Goal: Use online tool/utility: Utilize a website feature to perform a specific function

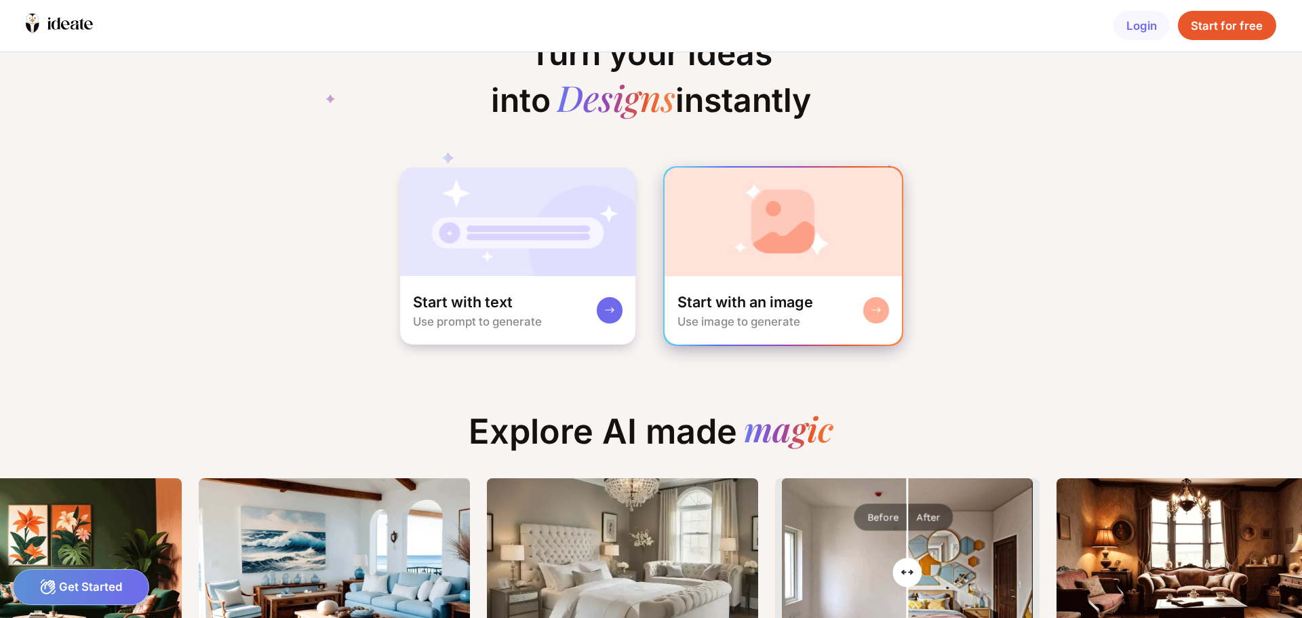
click at [875, 317] on div at bounding box center [876, 310] width 26 height 26
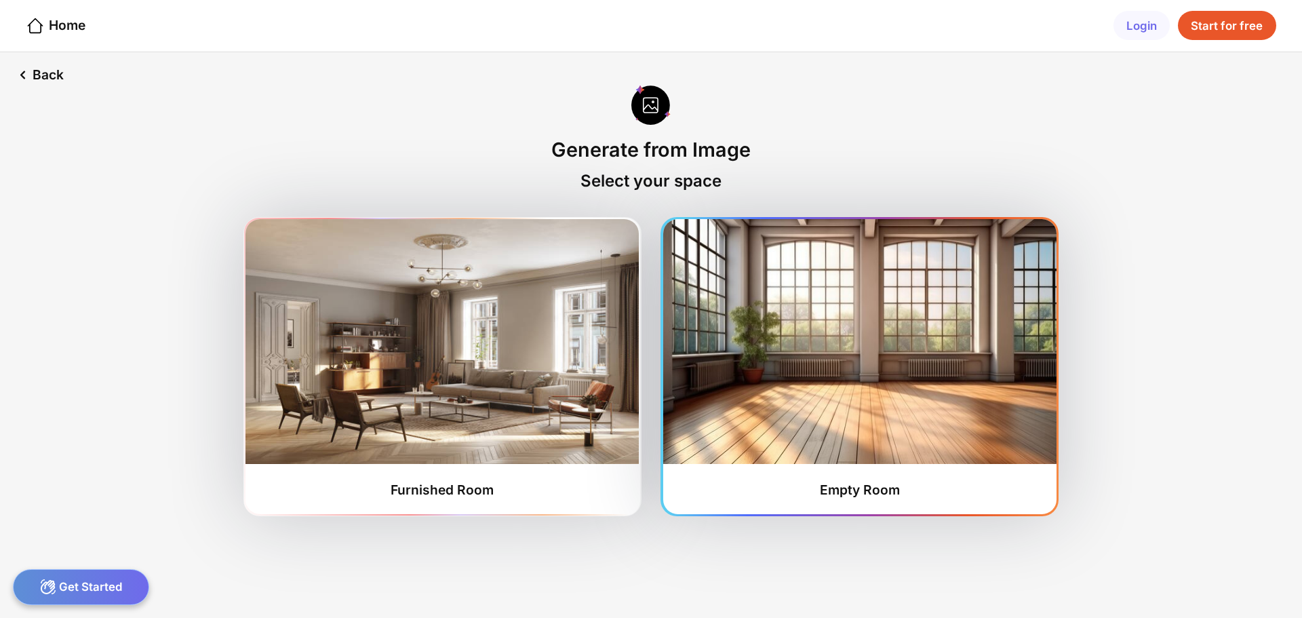
click at [858, 495] on div "Empty Room" at bounding box center [860, 489] width 80 height 16
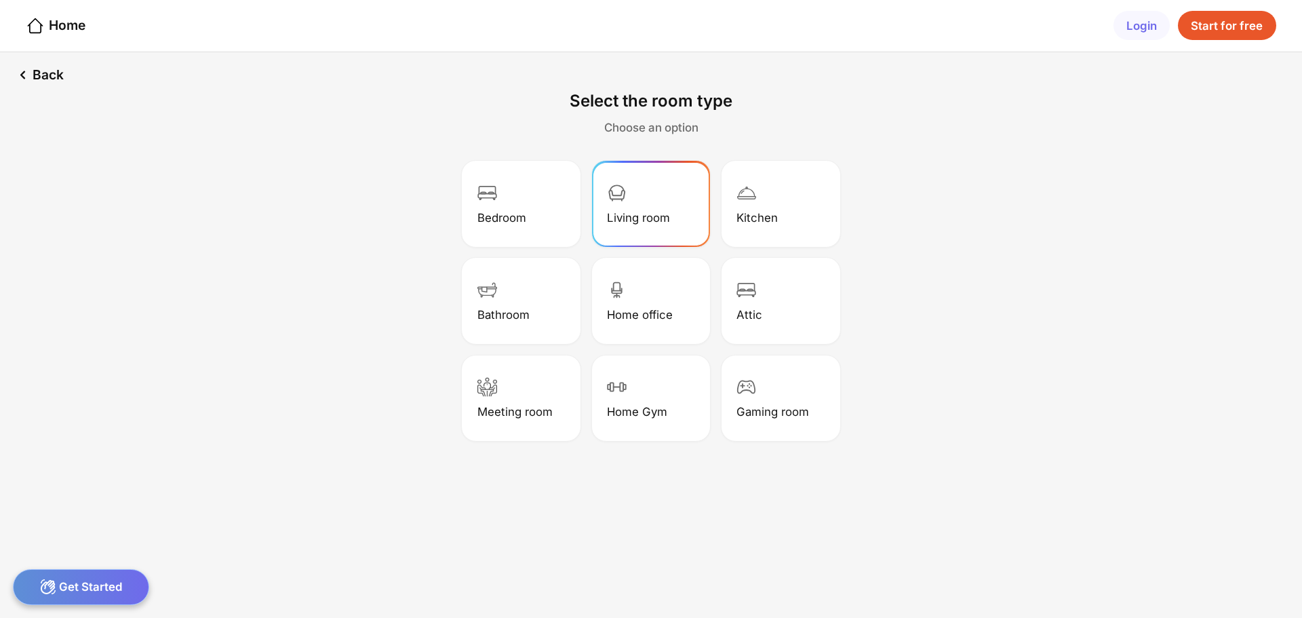
click at [636, 212] on div "Living room" at bounding box center [638, 218] width 63 height 14
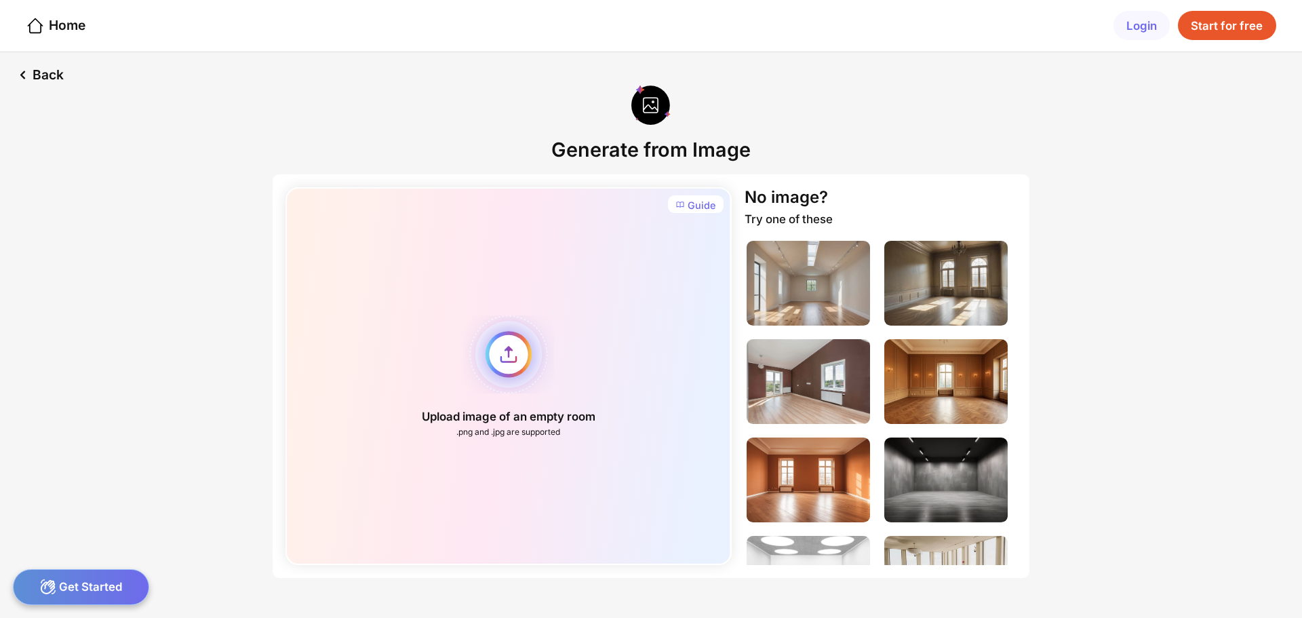
click at [502, 359] on div "Upload image of an empty room .png and .jpg are supported" at bounding box center [507, 376] width 445 height 378
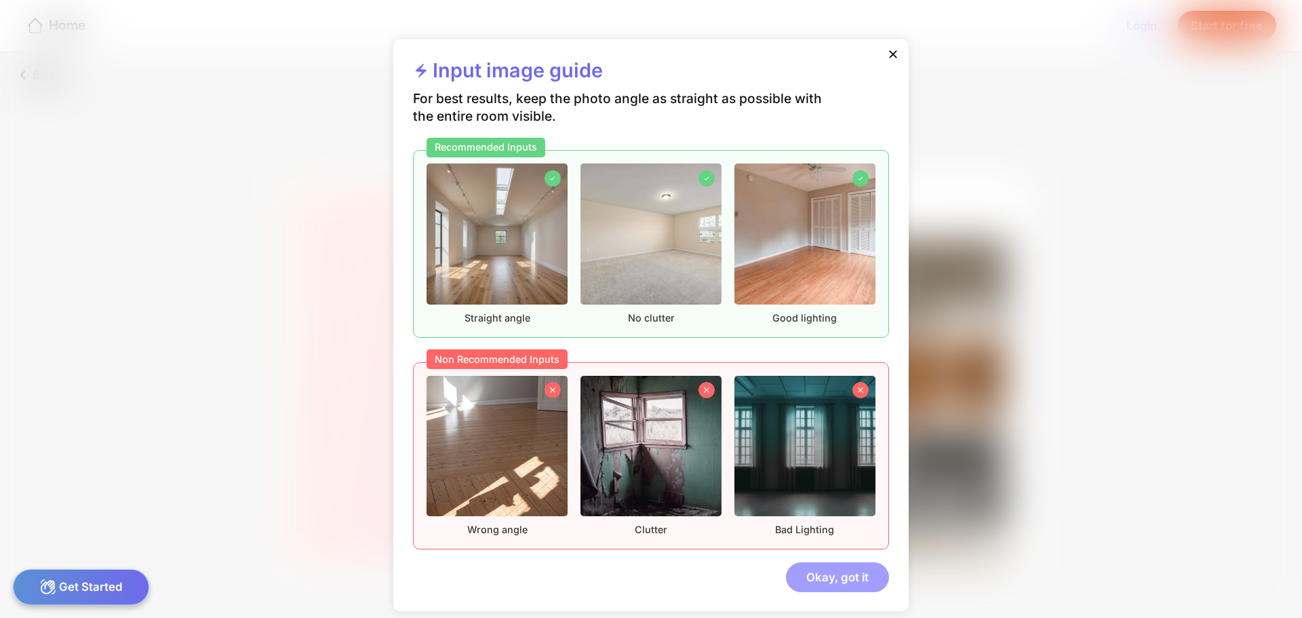
click at [856, 574] on div "Okay, got it" at bounding box center [837, 576] width 103 height 29
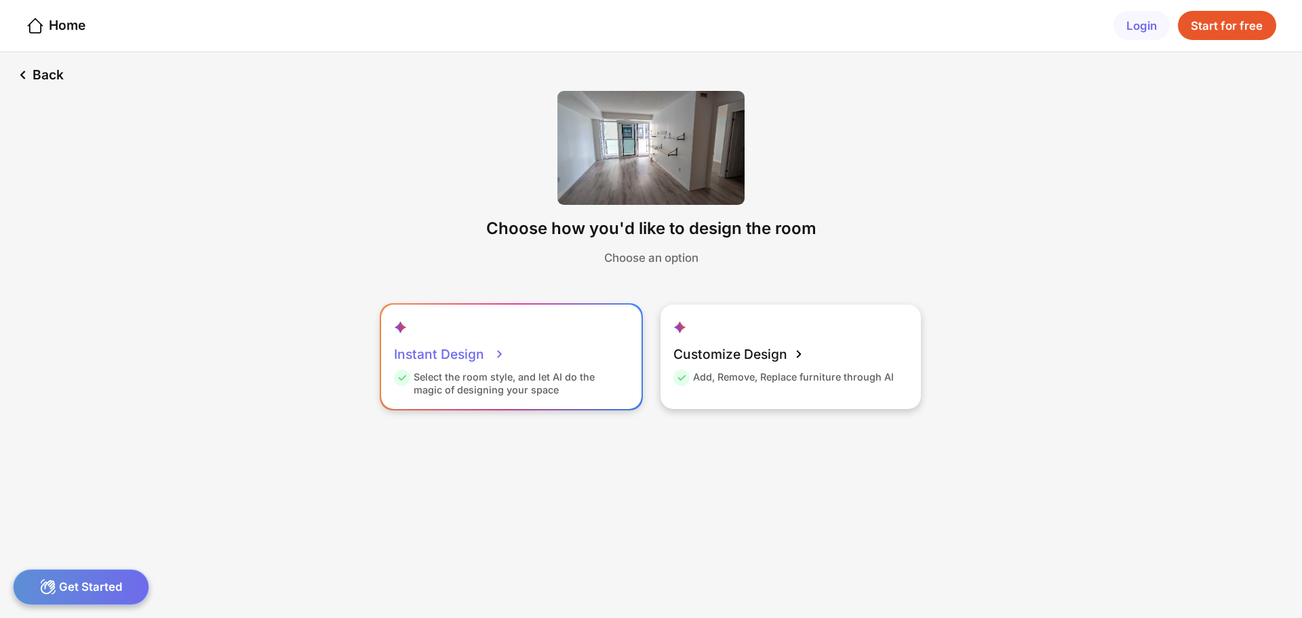
click at [505, 387] on div "Select the room style, and let AI do the magic of designing your space" at bounding box center [509, 383] width 230 height 26
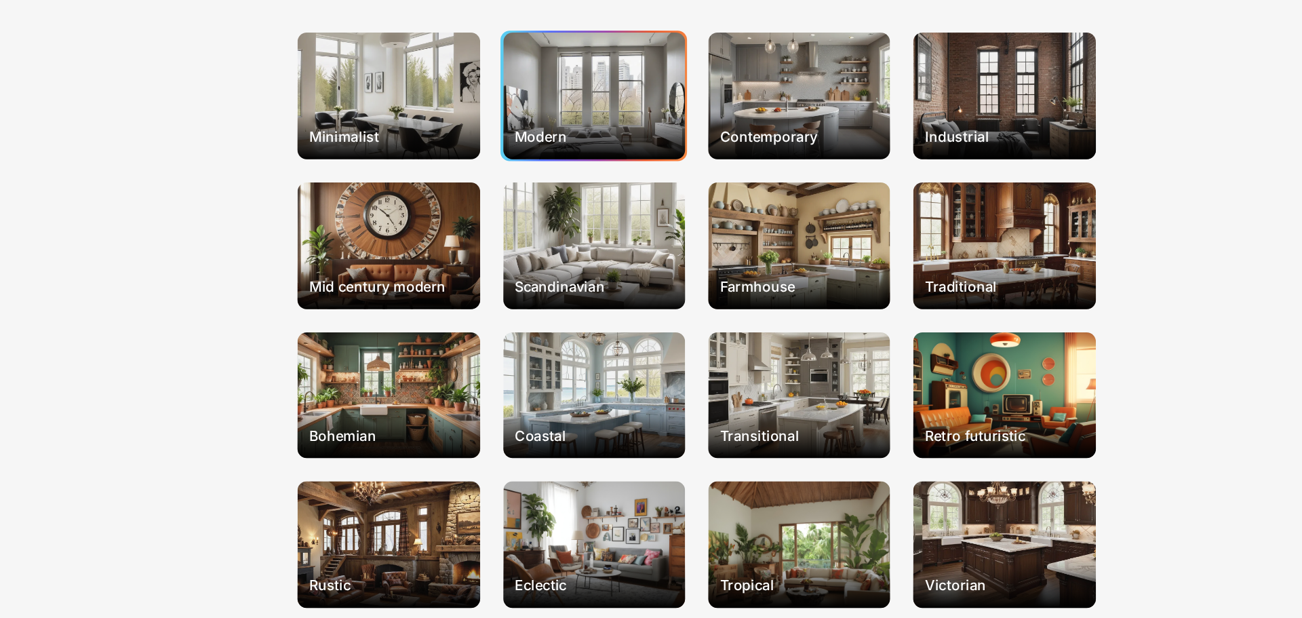
click at [583, 186] on div "Modern" at bounding box center [578, 182] width 127 height 89
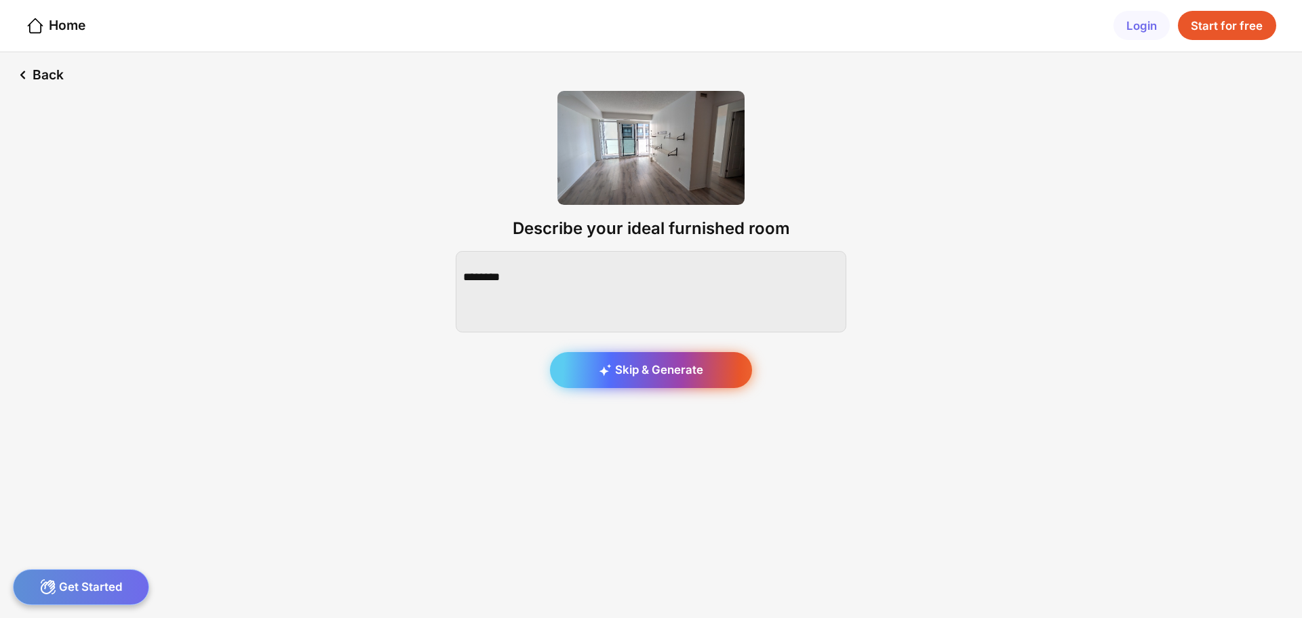
click at [642, 373] on div "Skip & Generate" at bounding box center [651, 370] width 202 height 37
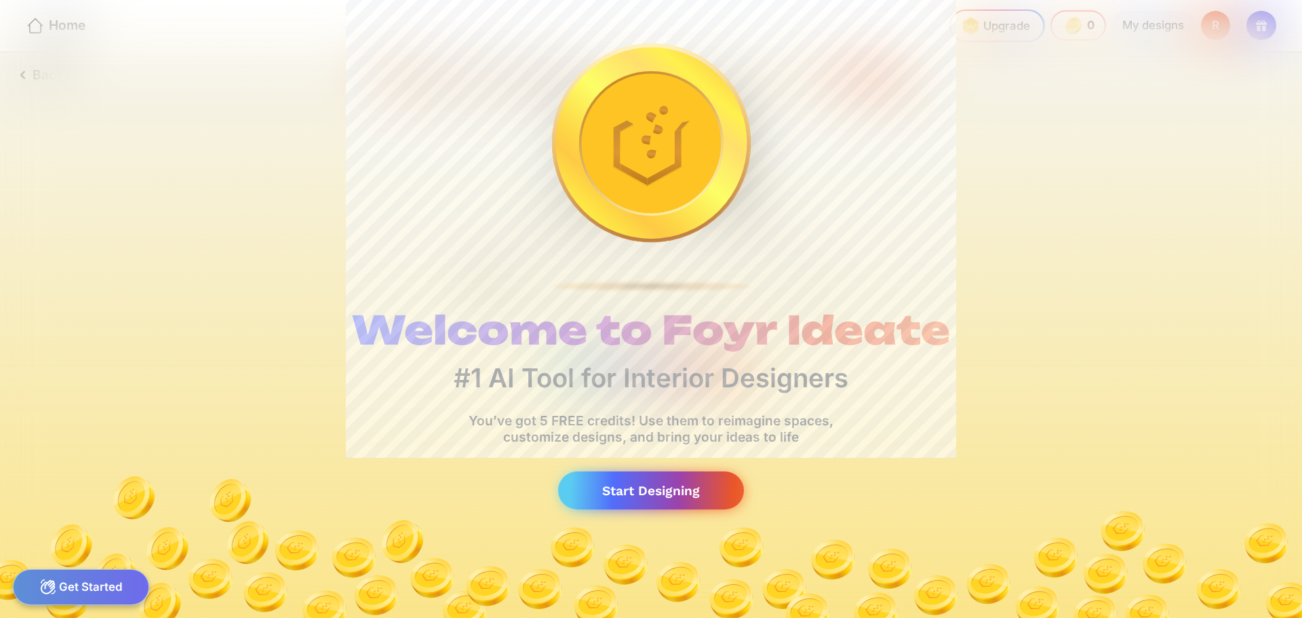
click at [656, 490] on div "Start Designing" at bounding box center [651, 490] width 186 height 39
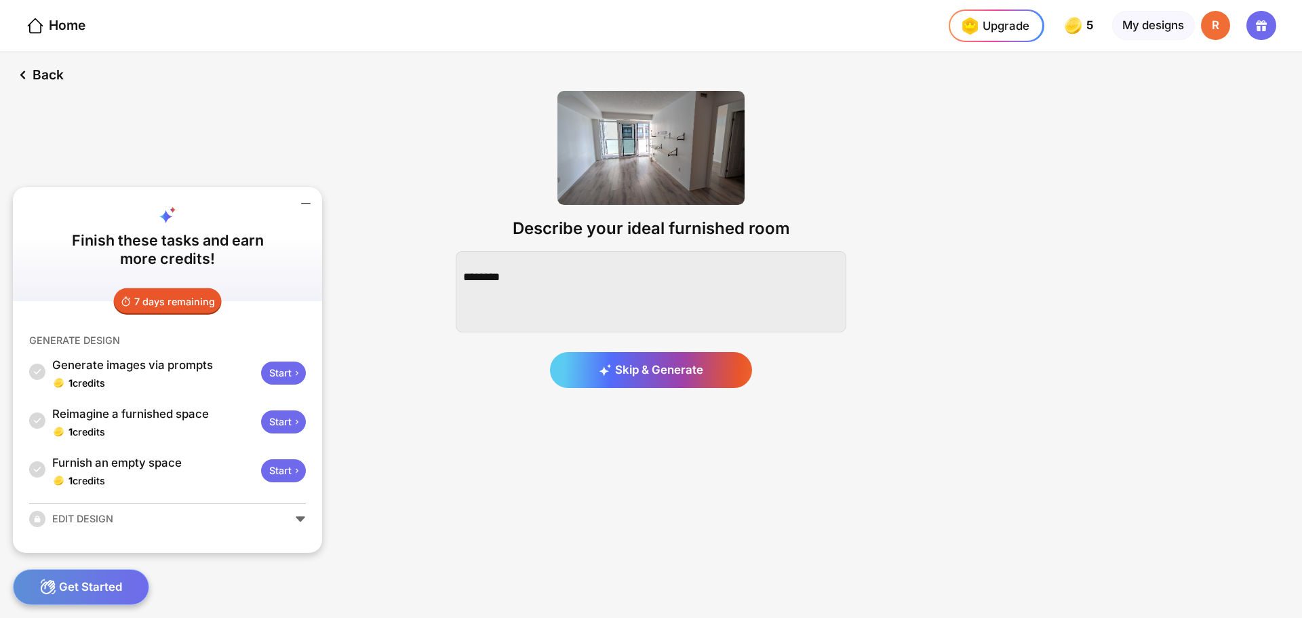
click at [302, 205] on icon at bounding box center [306, 203] width 16 height 16
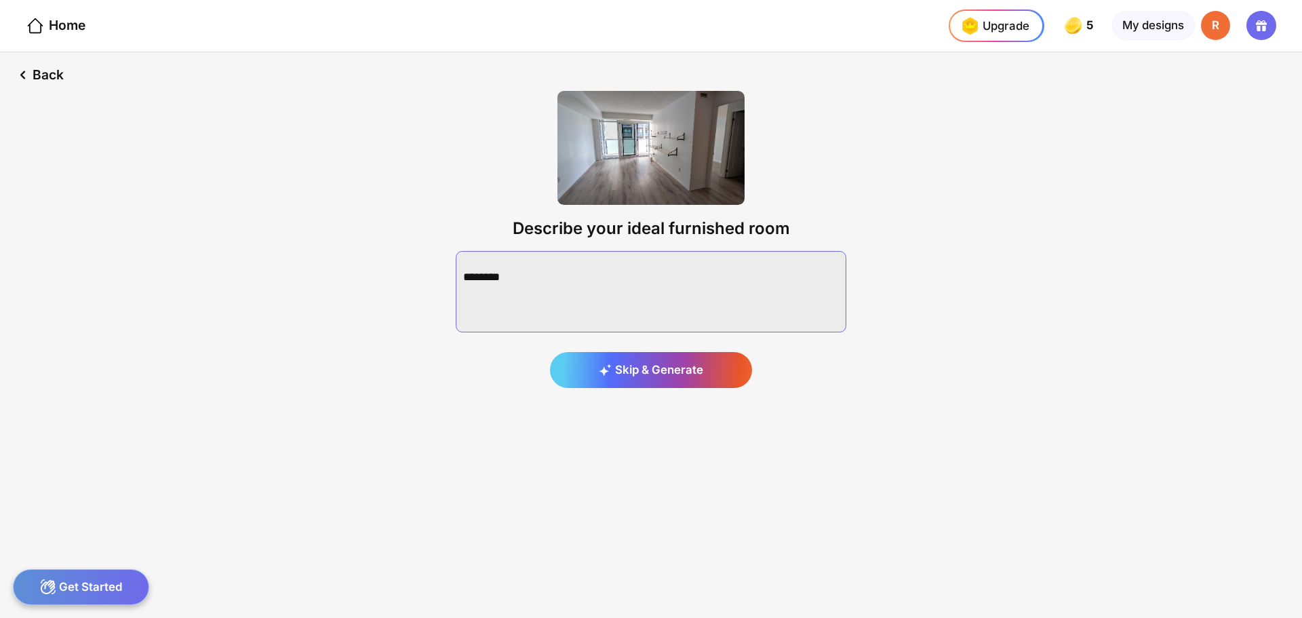
click at [553, 285] on textarea at bounding box center [651, 291] width 390 height 81
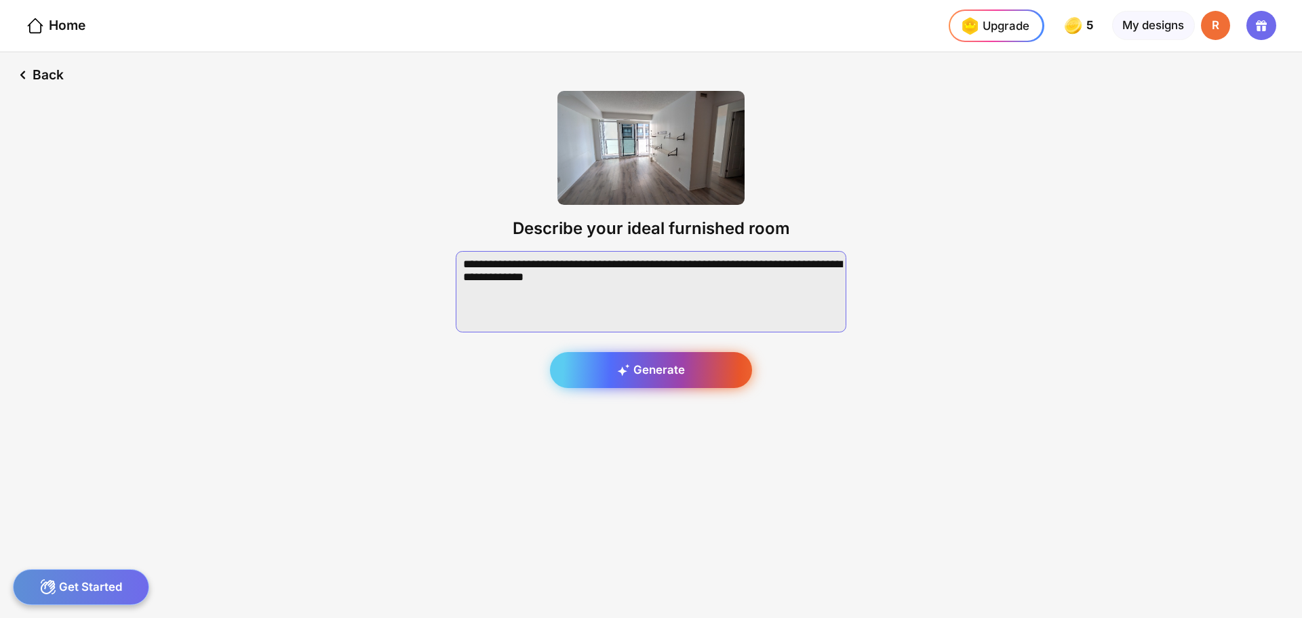
type textarea "**********"
click at [685, 369] on div "Generate" at bounding box center [651, 370] width 202 height 37
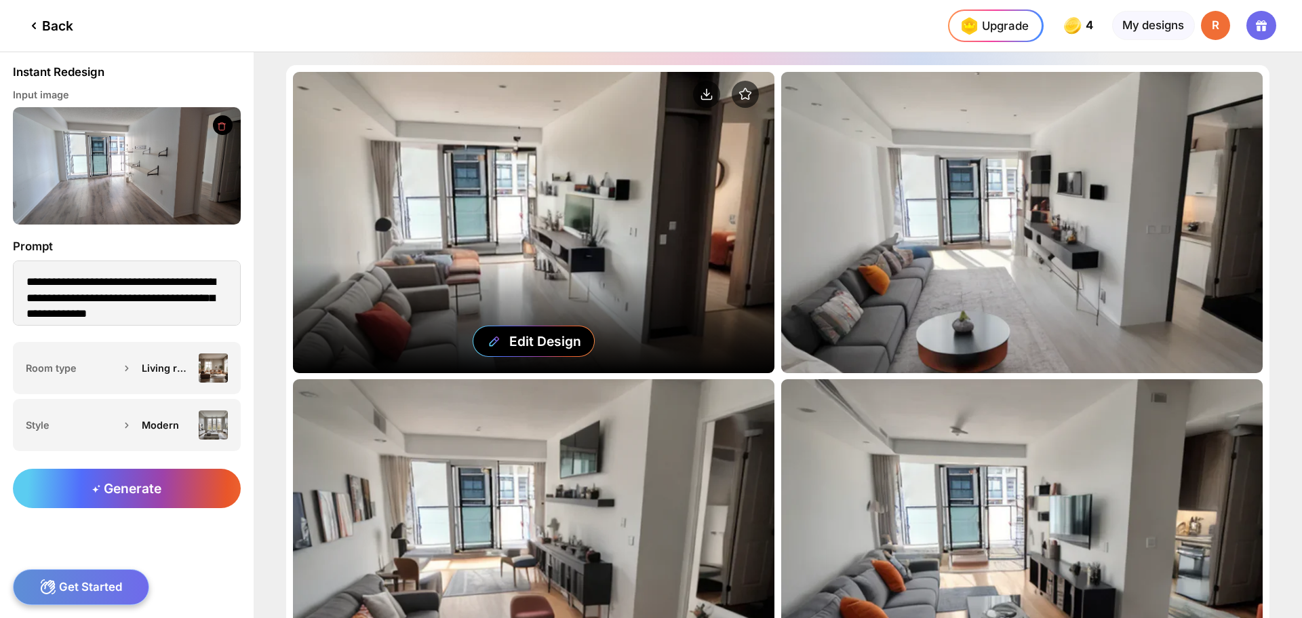
click at [556, 190] on div "Edit Design" at bounding box center [533, 222] width 481 height 301
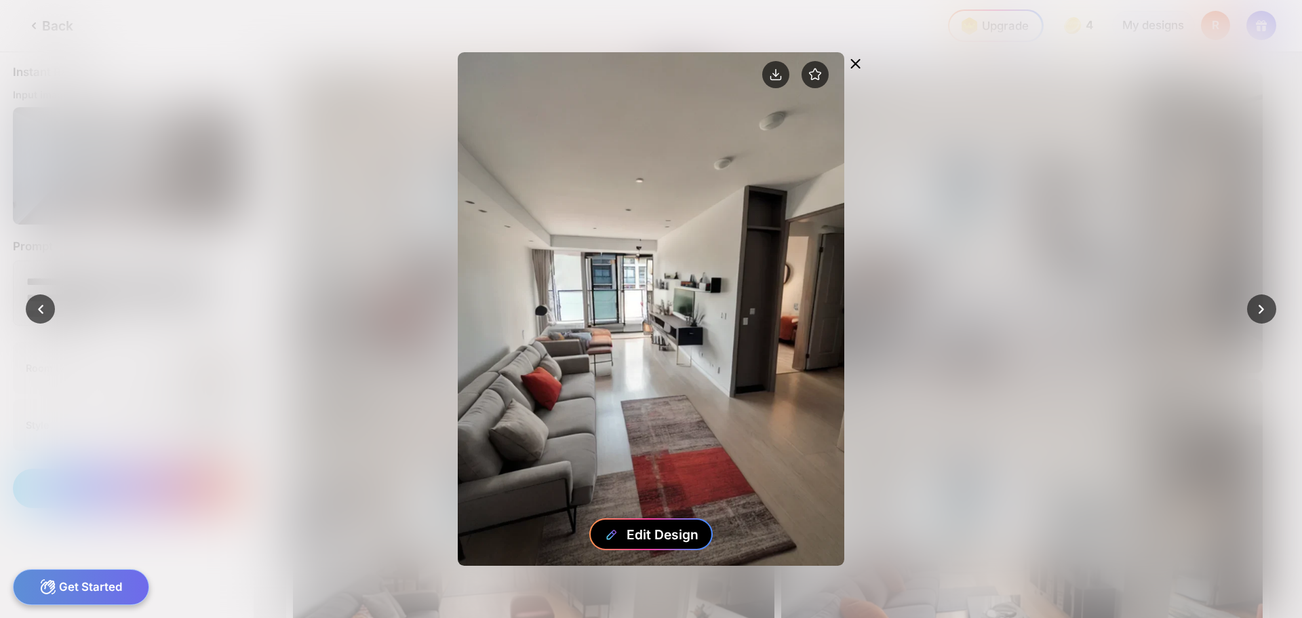
click at [639, 540] on div "Edit Design" at bounding box center [662, 534] width 72 height 16
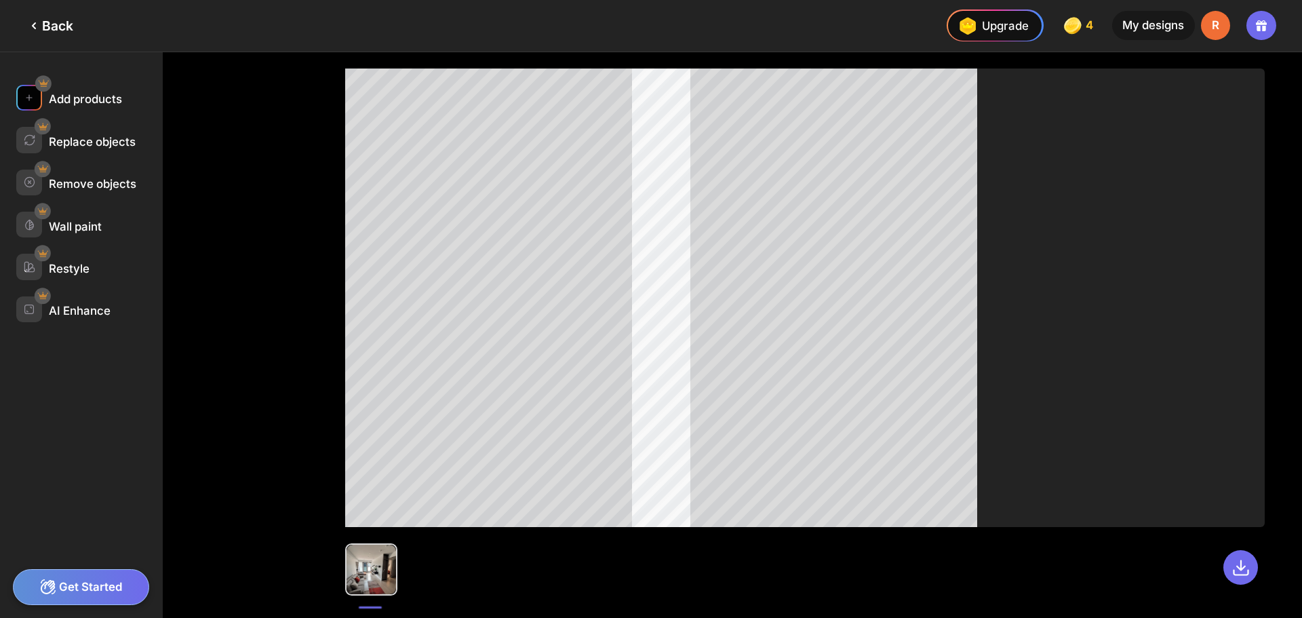
click at [74, 97] on div "Add products" at bounding box center [85, 99] width 73 height 14
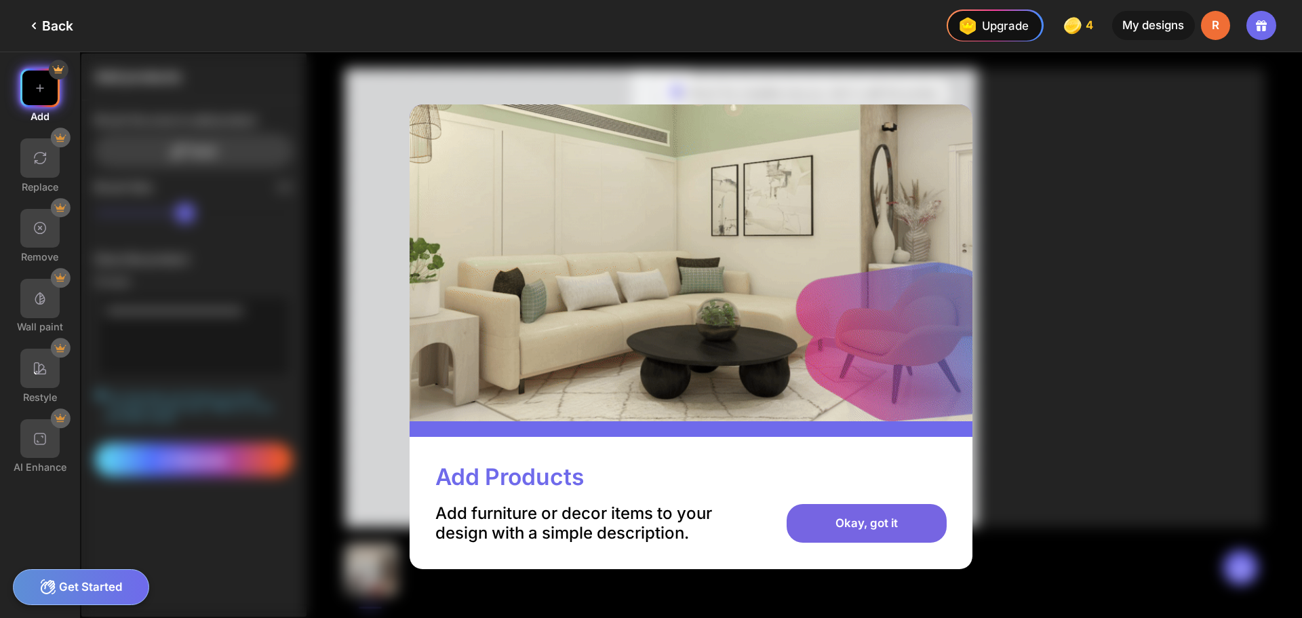
click at [881, 529] on div "Okay, got it" at bounding box center [865, 523] width 159 height 39
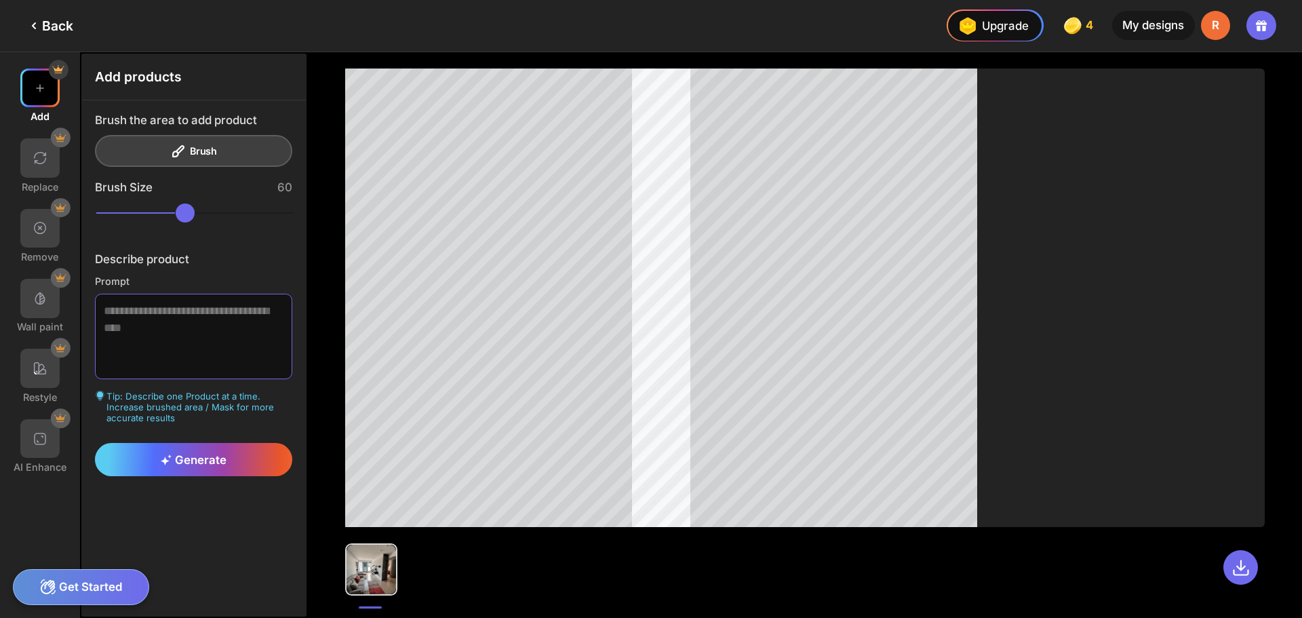
click at [216, 314] on textarea at bounding box center [194, 337] width 198 height 86
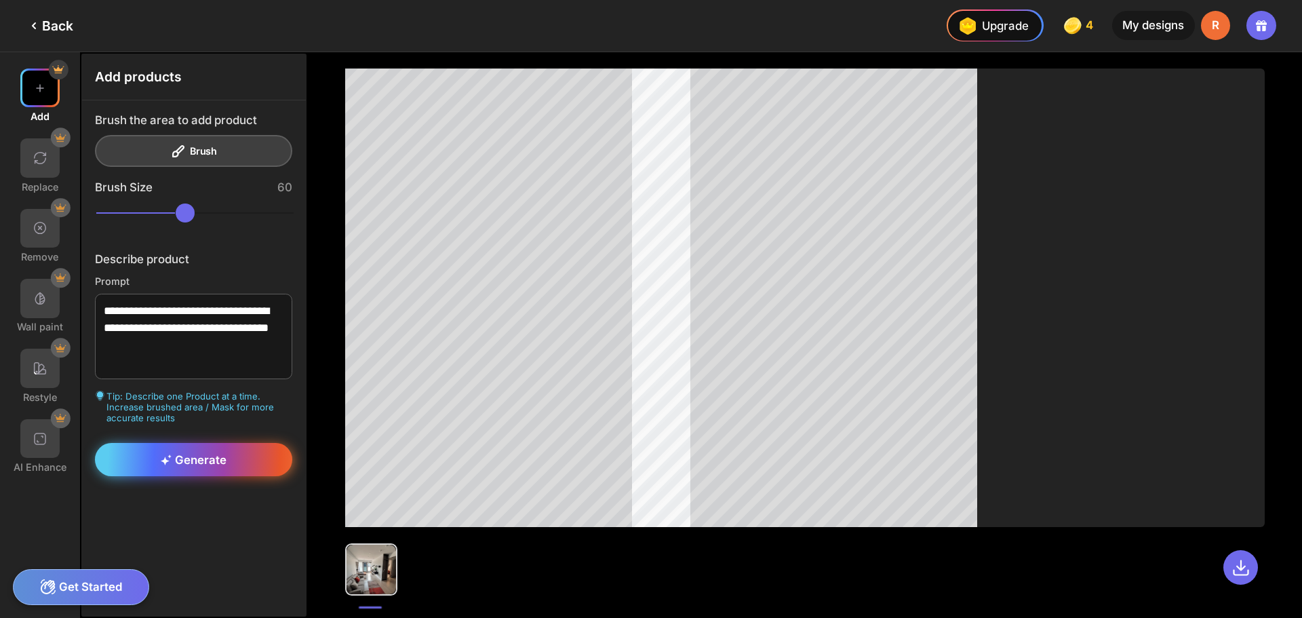
click at [212, 464] on span "Generate" at bounding box center [194, 460] width 66 height 14
click at [195, 466] on span "Generate" at bounding box center [194, 460] width 66 height 14
drag, startPoint x: 247, startPoint y: 308, endPoint x: 301, endPoint y: 384, distance: 93.5
click at [301, 384] on div "**********" at bounding box center [194, 294] width 224 height 388
type textarea "**********"
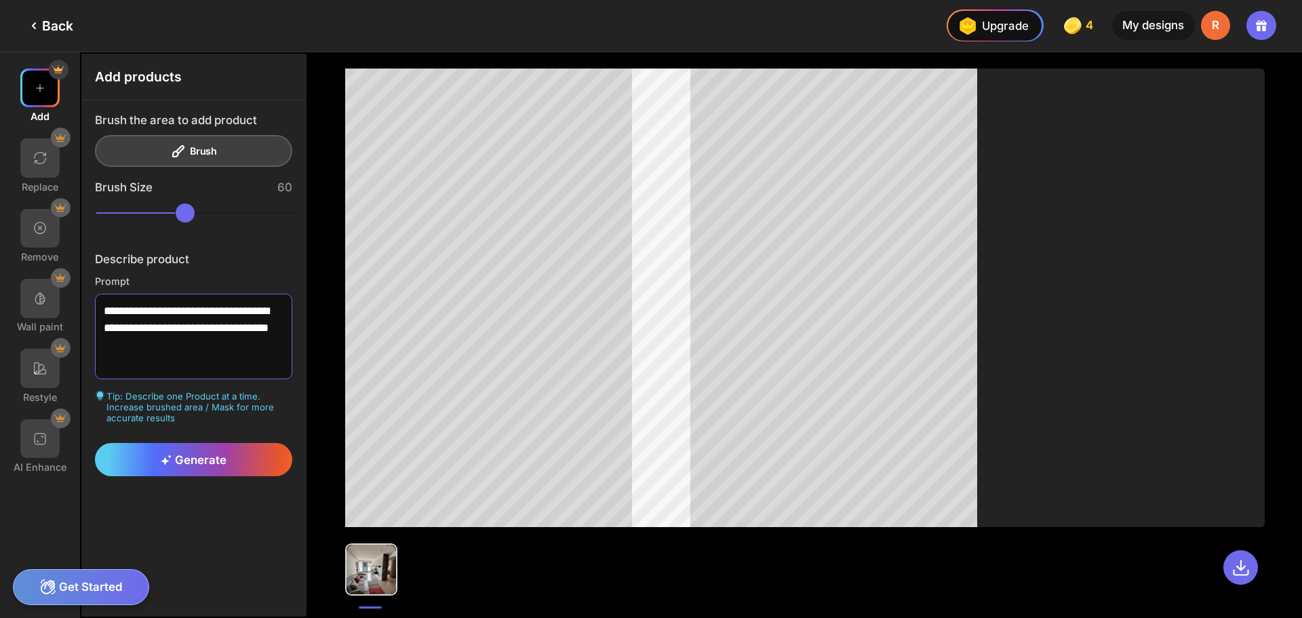
click at [228, 336] on textarea "**********" at bounding box center [194, 337] width 198 height 86
click at [213, 144] on div "Brush the area to add product Brush" at bounding box center [194, 140] width 198 height 54
click at [197, 458] on span "Generate" at bounding box center [194, 460] width 66 height 14
